Goal: Task Accomplishment & Management: Complete application form

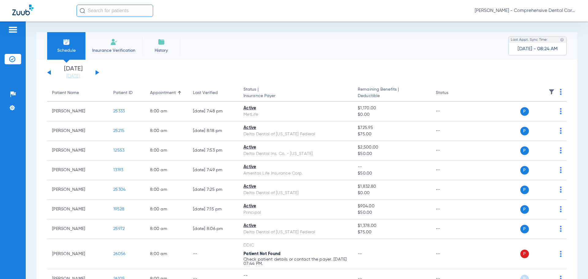
click at [109, 11] on input "text" at bounding box center [115, 11] width 77 height 12
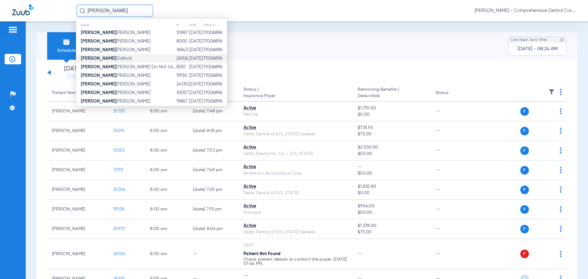
type input "[PERSON_NAME]"
click at [115, 62] on td "[PERSON_NAME]" at bounding box center [126, 58] width 100 height 9
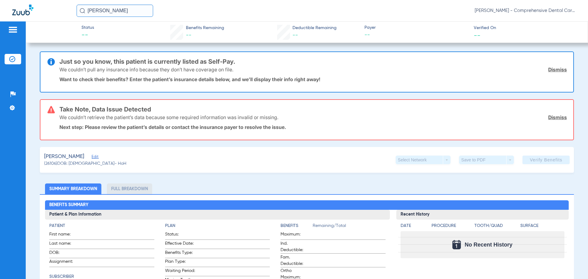
click at [558, 119] on link "Dismiss" at bounding box center [557, 117] width 19 height 6
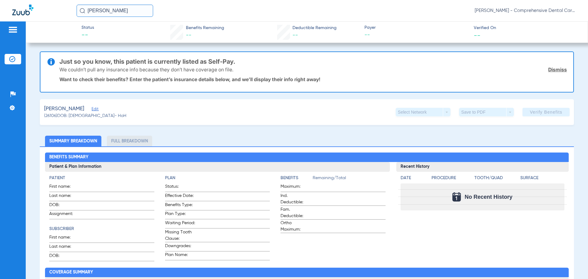
click at [555, 71] on link "Dismiss" at bounding box center [557, 69] width 19 height 6
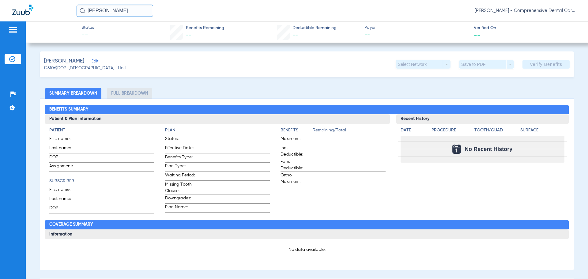
click at [95, 62] on span "Edit" at bounding box center [95, 62] width 6 height 6
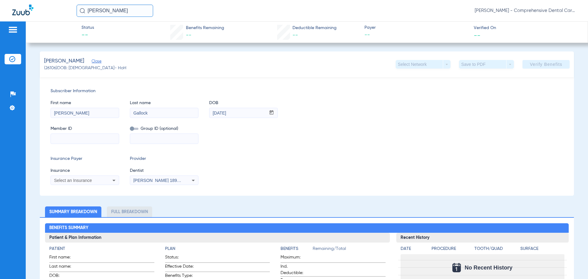
click at [92, 179] on span "Select an Insurance" at bounding box center [73, 180] width 38 height 5
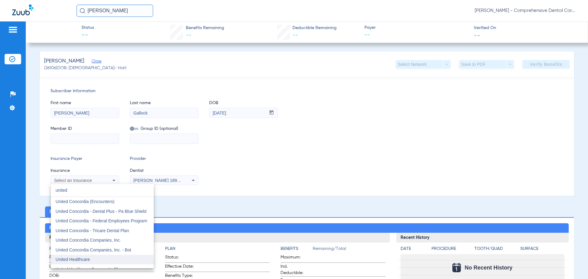
type input "united"
click at [79, 260] on span "United Healthcare" at bounding box center [73, 259] width 34 height 5
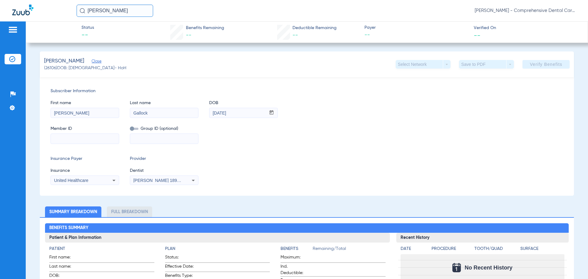
click at [153, 180] on span "[PERSON_NAME] 1891466108" at bounding box center [163, 180] width 60 height 5
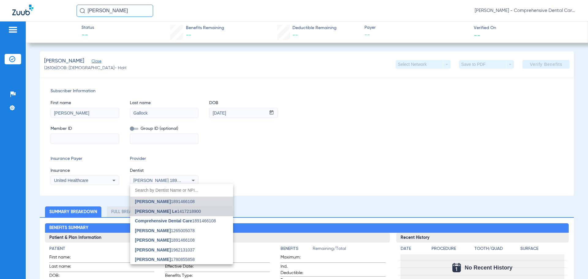
click at [167, 212] on span "[PERSON_NAME] Le 1417218900" at bounding box center [168, 211] width 66 height 4
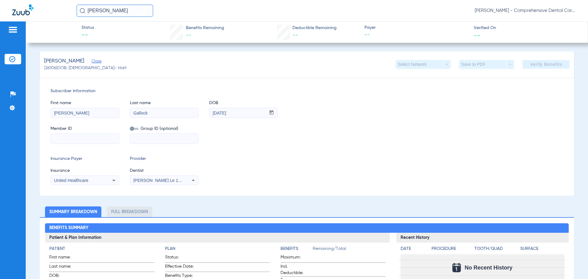
click at [139, 138] on input at bounding box center [164, 139] width 68 height 10
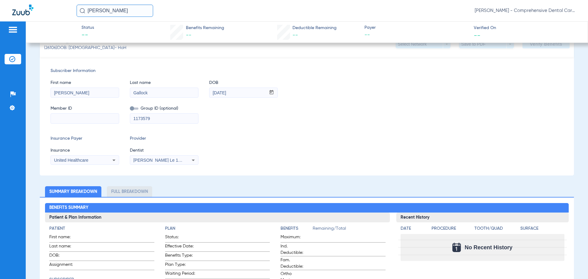
scroll to position [31, 0]
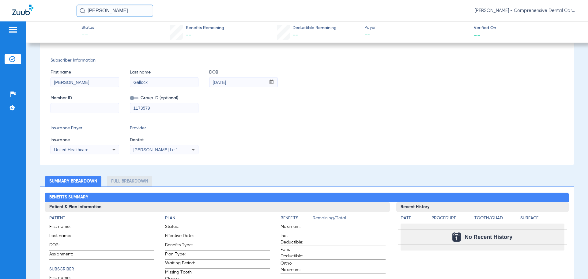
type input "1173579"
click at [92, 108] on input at bounding box center [85, 108] width 68 height 10
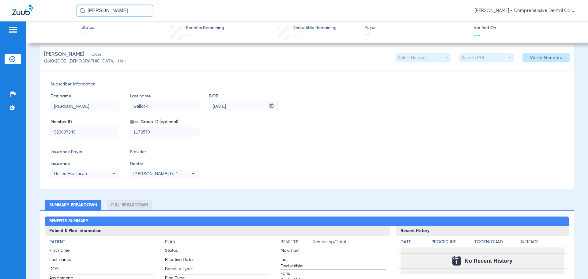
scroll to position [0, 0]
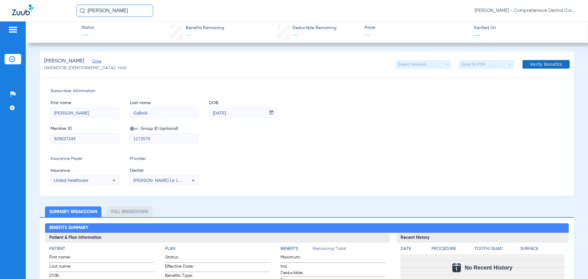
type input "929037249"
click at [544, 69] on span at bounding box center [545, 64] width 47 height 15
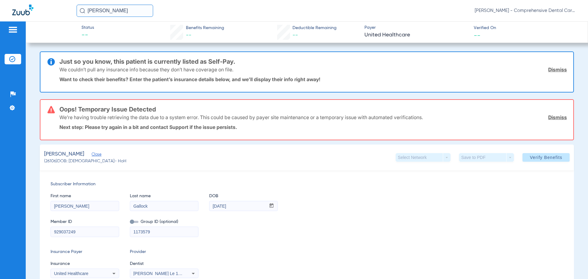
click at [555, 71] on link "Dismiss" at bounding box center [557, 69] width 19 height 6
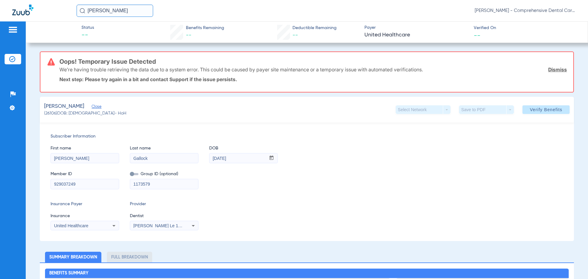
click at [556, 69] on link "Dismiss" at bounding box center [557, 69] width 19 height 6
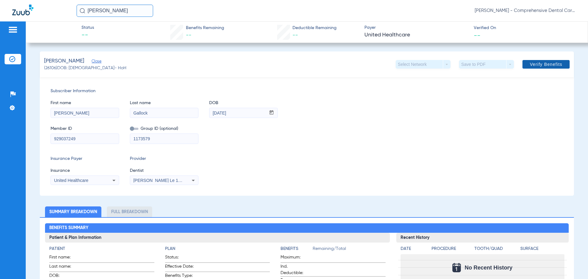
click at [545, 60] on span at bounding box center [545, 64] width 47 height 15
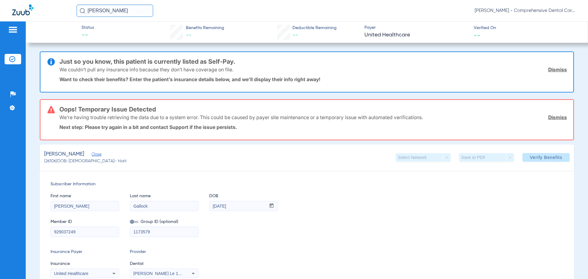
drag, startPoint x: 555, startPoint y: 71, endPoint x: 555, endPoint y: 81, distance: 10.4
click at [555, 71] on link "Dismiss" at bounding box center [557, 69] width 19 height 6
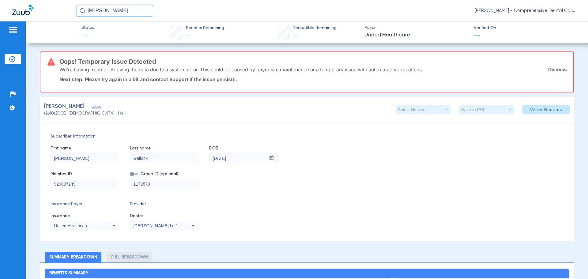
click at [553, 67] on link "Dismiss" at bounding box center [557, 69] width 19 height 6
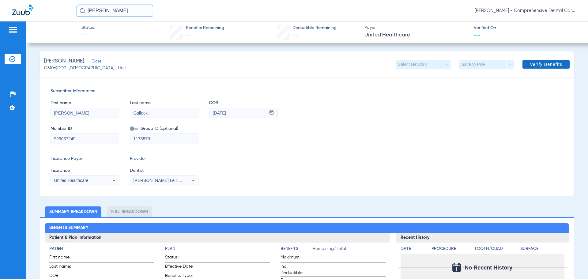
click at [534, 61] on span at bounding box center [545, 64] width 47 height 15
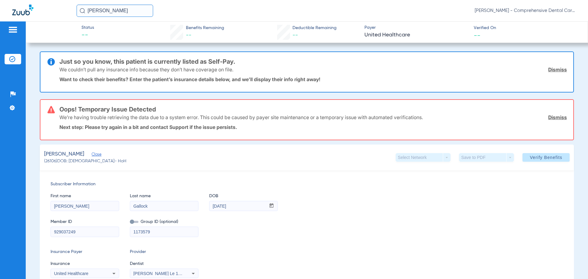
drag, startPoint x: 555, startPoint y: 68, endPoint x: 555, endPoint y: 81, distance: 13.2
click at [555, 68] on link "Dismiss" at bounding box center [557, 69] width 19 height 6
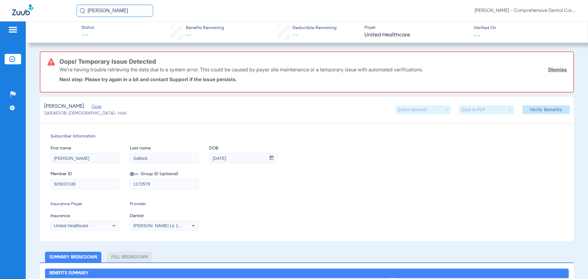
click at [554, 71] on link "Dismiss" at bounding box center [557, 69] width 19 height 6
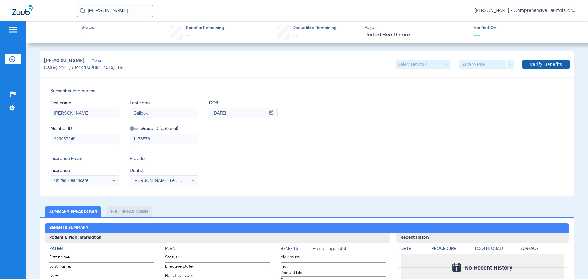
click at [535, 66] on span "Verify Benefits" at bounding box center [545, 64] width 32 height 5
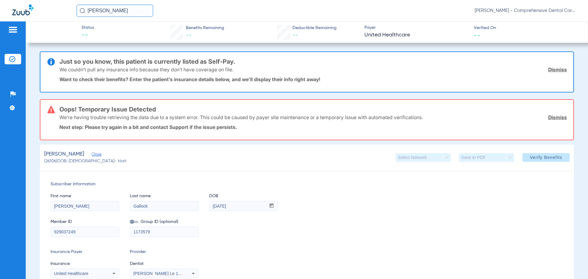
click at [548, 71] on link "Dismiss" at bounding box center [557, 69] width 19 height 6
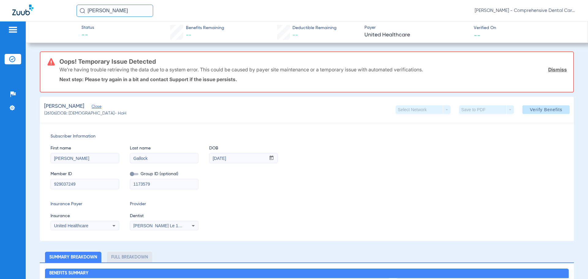
click at [548, 70] on link "Dismiss" at bounding box center [557, 69] width 19 height 6
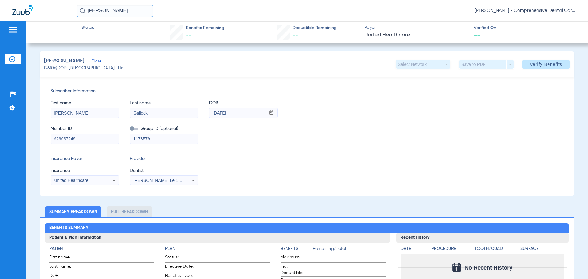
click at [89, 180] on div "United Healthcare" at bounding box center [78, 180] width 49 height 4
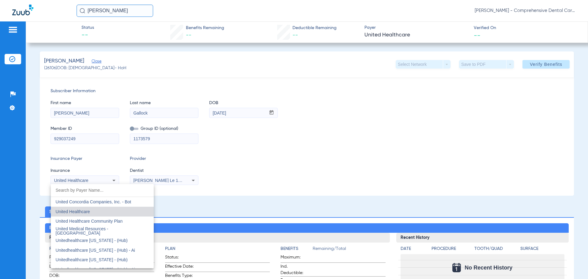
scroll to position [3673, 0]
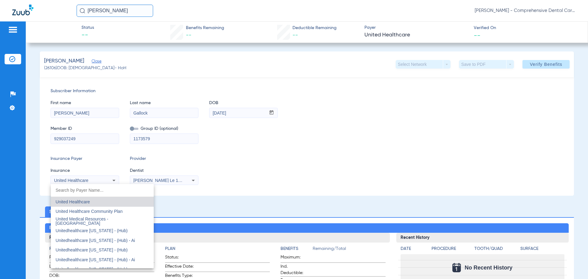
click at [73, 203] on span "United Healthcare" at bounding box center [73, 201] width 34 height 5
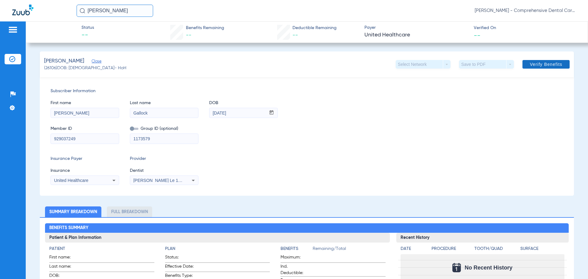
click at [548, 64] on span "Verify Benefits" at bounding box center [545, 64] width 32 height 5
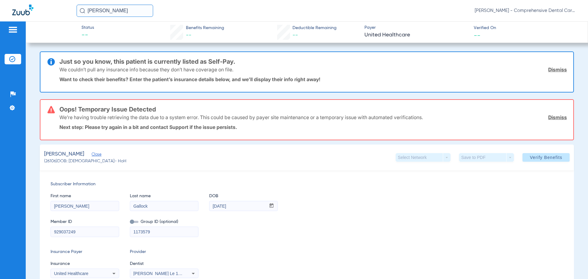
click at [553, 70] on link "Dismiss" at bounding box center [557, 69] width 19 height 6
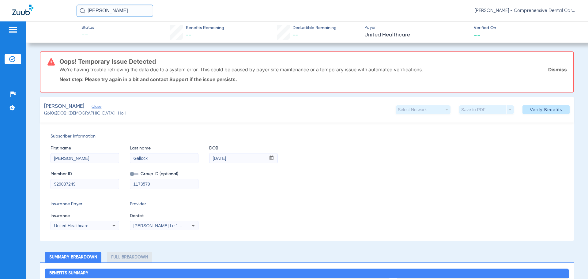
click at [555, 73] on div "We’re having trouble retrieving the data due to a system error. This could be c…" at bounding box center [312, 70] width 507 height 16
click at [552, 70] on link "Dismiss" at bounding box center [557, 69] width 19 height 6
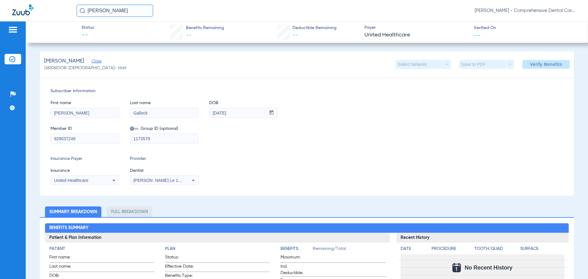
drag, startPoint x: 103, startPoint y: 12, endPoint x: 28, endPoint y: 12, distance: 75.0
click at [32, 9] on div "[PERSON_NAME] - Comprehensive Dental Care" at bounding box center [294, 10] width 588 height 21
click at [18, 14] on img at bounding box center [22, 10] width 21 height 11
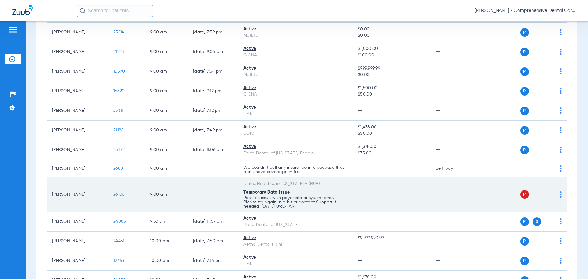
scroll to position [275, 0]
click at [123, 193] on span "26106" at bounding box center [118, 194] width 11 height 4
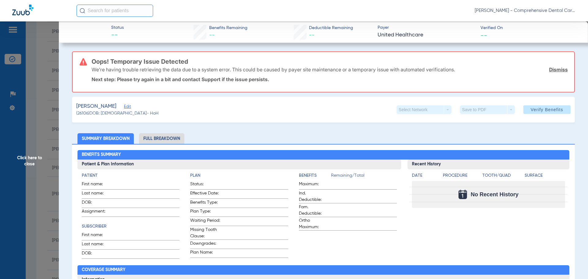
click at [127, 106] on span "Edit" at bounding box center [127, 107] width 6 height 6
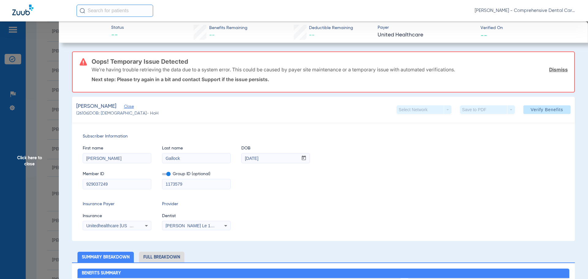
click at [140, 226] on div "Unitedhealthcare [US_STATE] - (Hub)" at bounding box center [117, 225] width 68 height 7
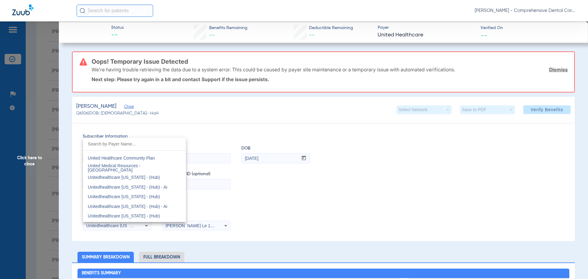
scroll to position [3668, 0]
click at [121, 163] on mat-option "United Healthcare" at bounding box center [134, 160] width 103 height 10
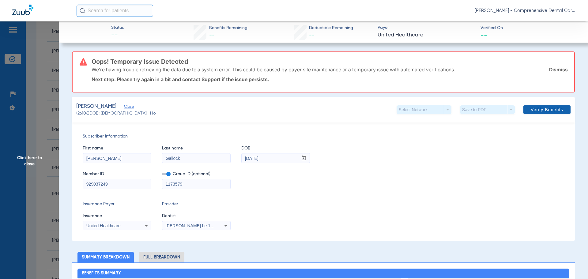
click at [543, 109] on span "Verify Benefits" at bounding box center [546, 109] width 32 height 5
drag, startPoint x: 556, startPoint y: 69, endPoint x: 55, endPoint y: 14, distance: 504.0
click at [556, 69] on link "Dismiss" at bounding box center [558, 69] width 19 height 6
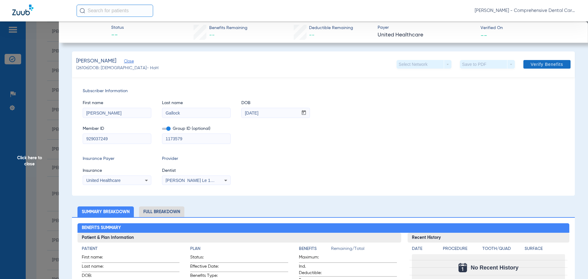
click at [533, 64] on span "Verify Benefits" at bounding box center [546, 64] width 32 height 5
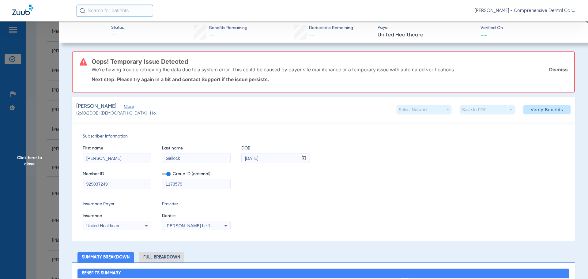
click at [558, 70] on link "Dismiss" at bounding box center [558, 69] width 19 height 6
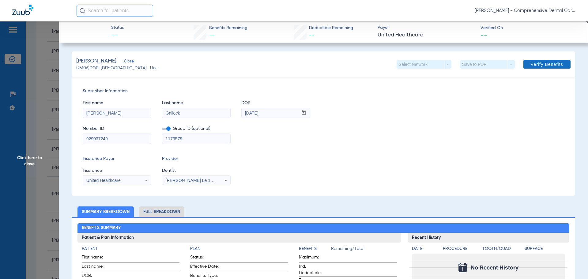
click at [534, 65] on span "Verify Benefits" at bounding box center [546, 64] width 32 height 5
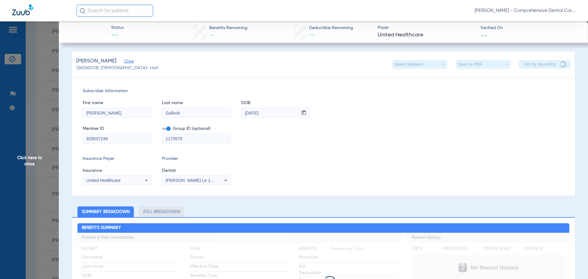
click at [29, 164] on span "Click here to close" at bounding box center [29, 160] width 59 height 279
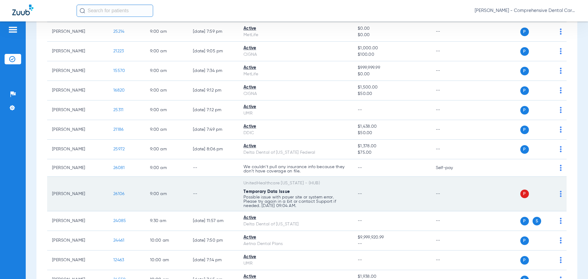
drag, startPoint x: 555, startPoint y: 193, endPoint x: 548, endPoint y: 197, distance: 7.9
click at [555, 193] on div "P S" at bounding box center [517, 193] width 90 height 9
click at [559, 193] on img at bounding box center [560, 194] width 2 height 6
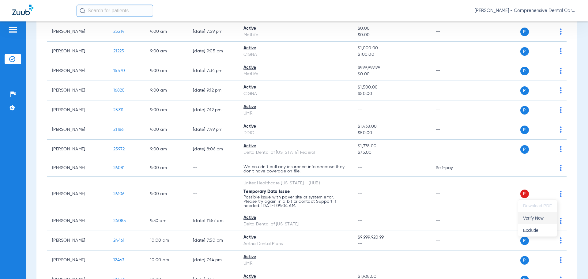
click at [529, 219] on span "Verify Now" at bounding box center [537, 218] width 29 height 4
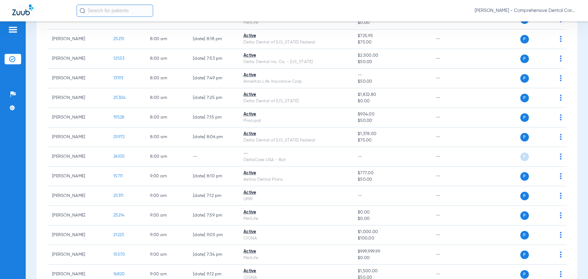
scroll to position [0, 0]
